Goal: Task Accomplishment & Management: Complete application form

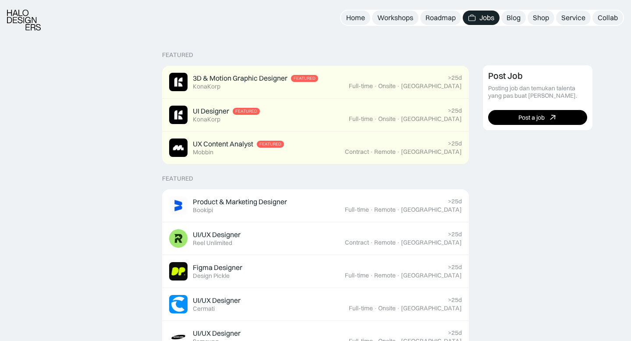
scroll to position [197, 0]
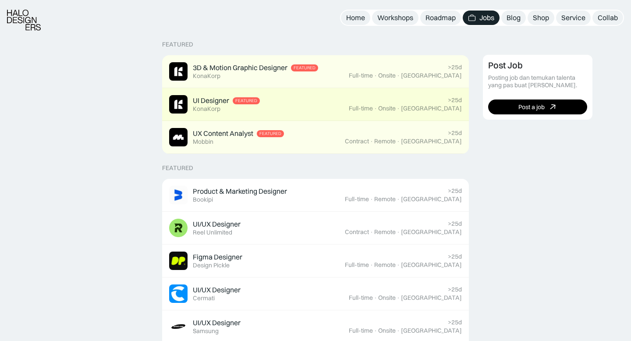
click at [257, 112] on div "UI Designer Featured KonaKorp" at bounding box center [226, 104] width 67 height 17
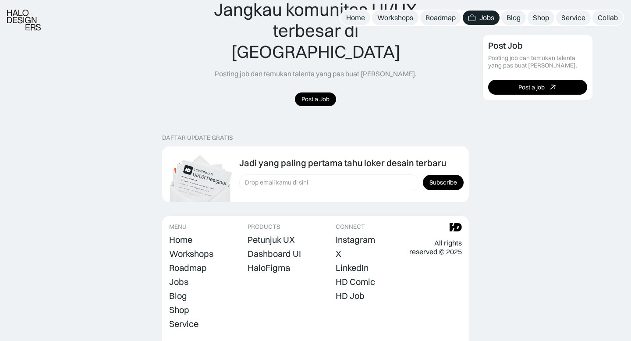
scroll to position [890, 0]
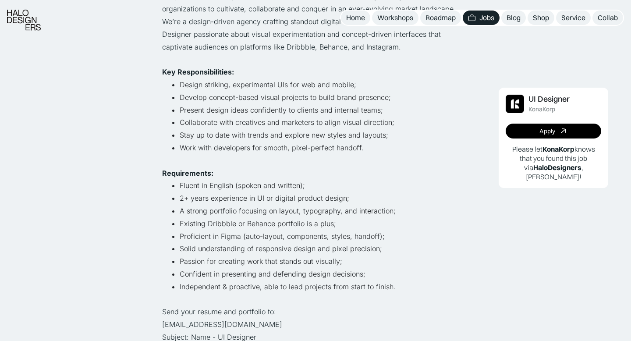
scroll to position [184, 0]
